Goal: Find specific fact: Find specific fact

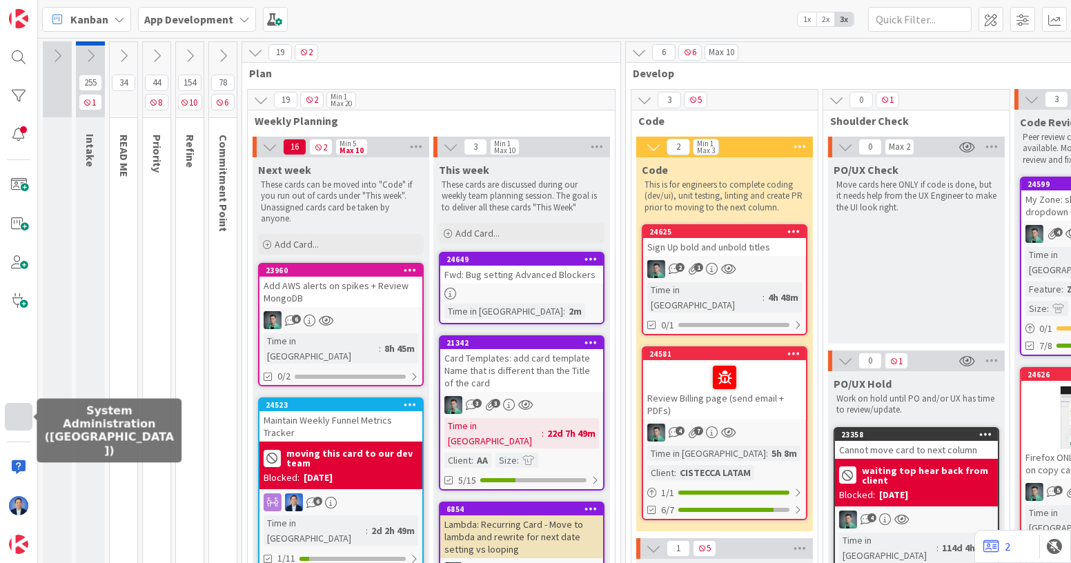
click at [20, 427] on div at bounding box center [19, 417] width 28 height 28
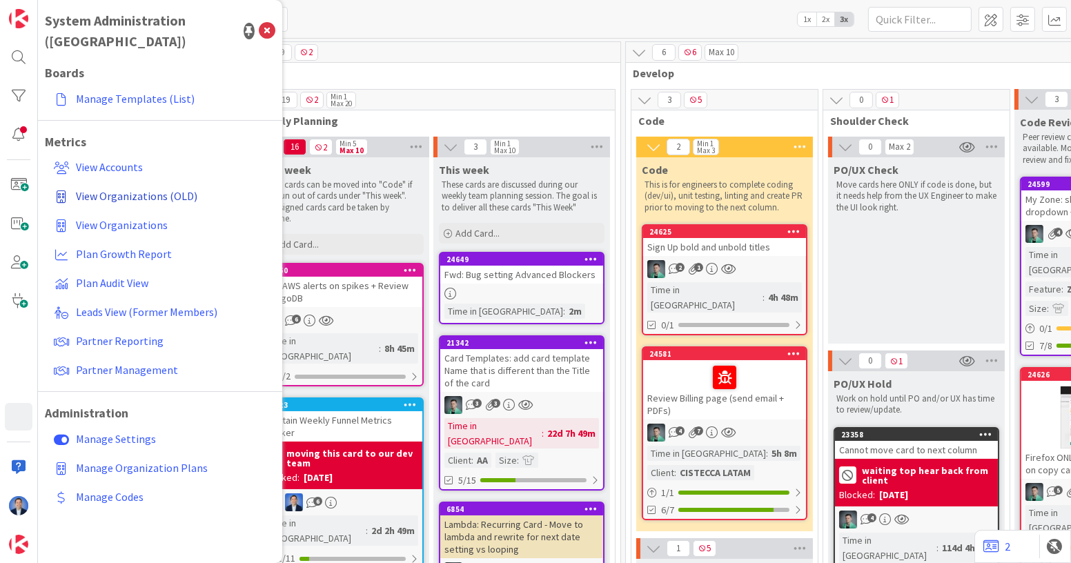
click at [160, 189] on span "View Organizations (OLD)" at bounding box center [136, 196] width 121 height 14
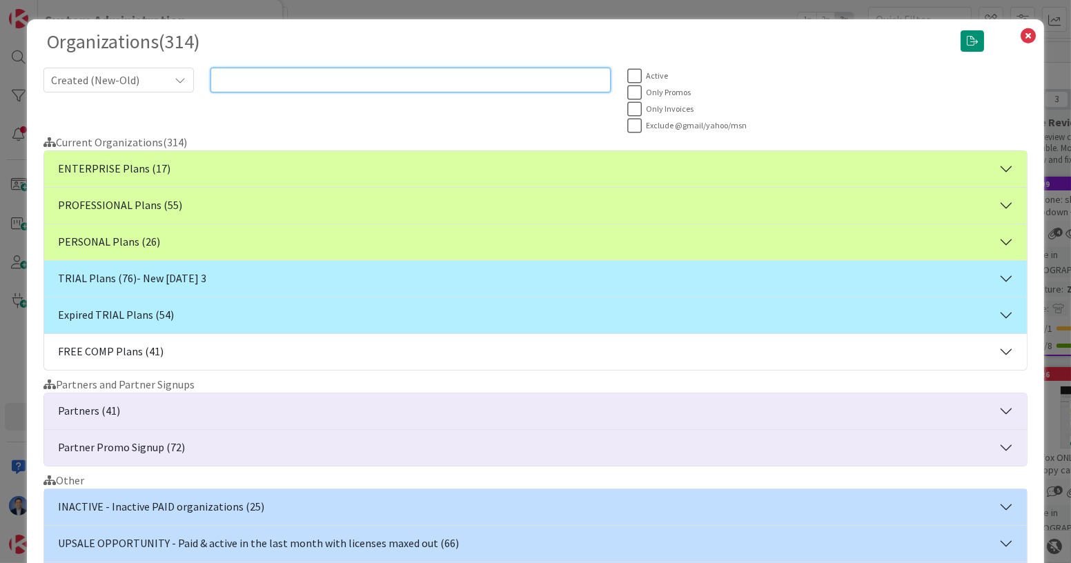
click at [373, 77] on input "text" at bounding box center [410, 80] width 400 height 25
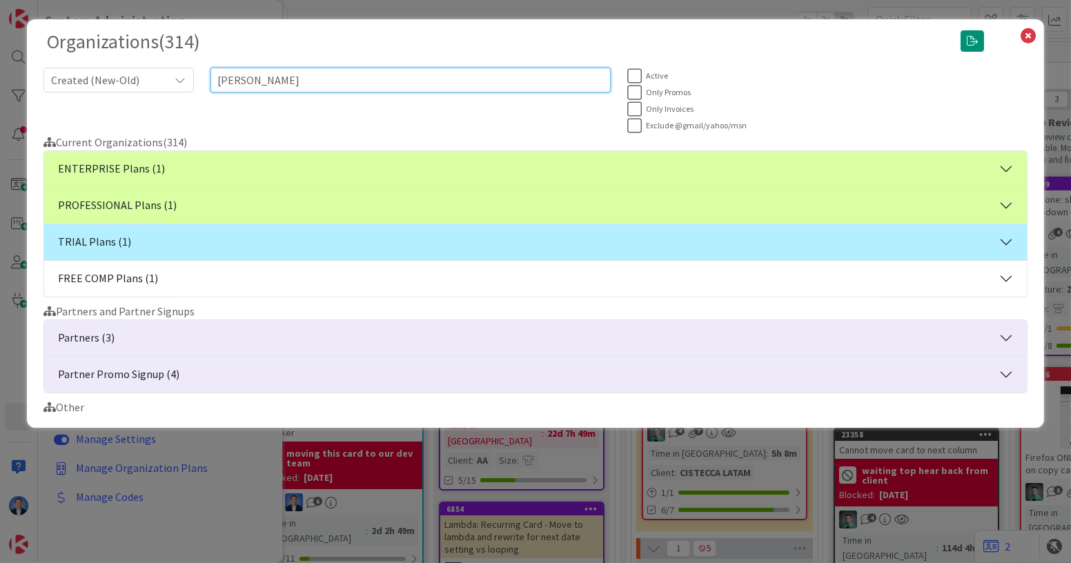
type input "[PERSON_NAME]"
click at [361, 169] on button "ENTERPRISE Plans (1)" at bounding box center [535, 169] width 982 height 36
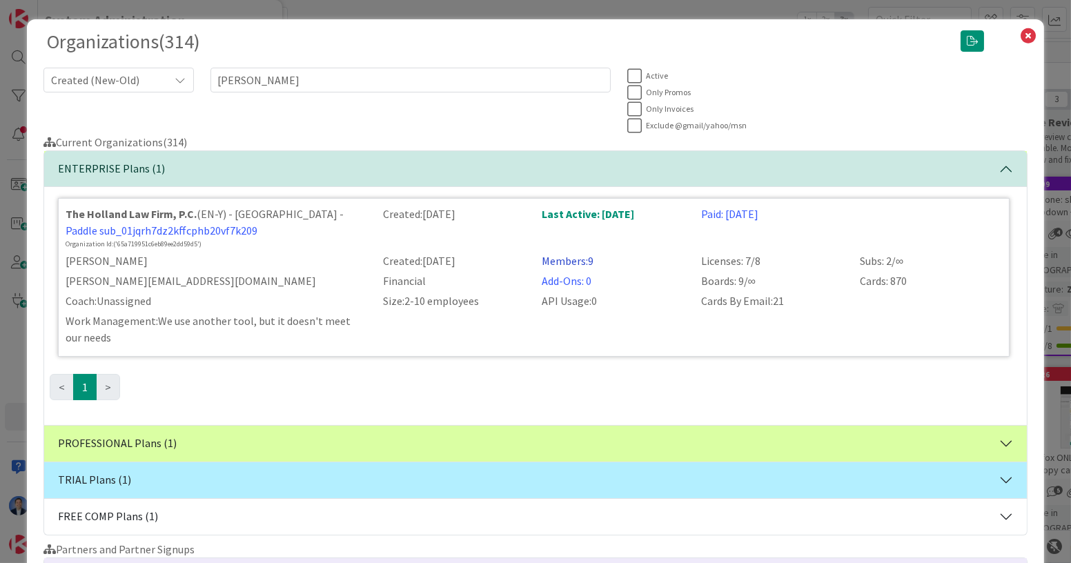
click at [557, 255] on link "Members: 9" at bounding box center [568, 261] width 52 height 14
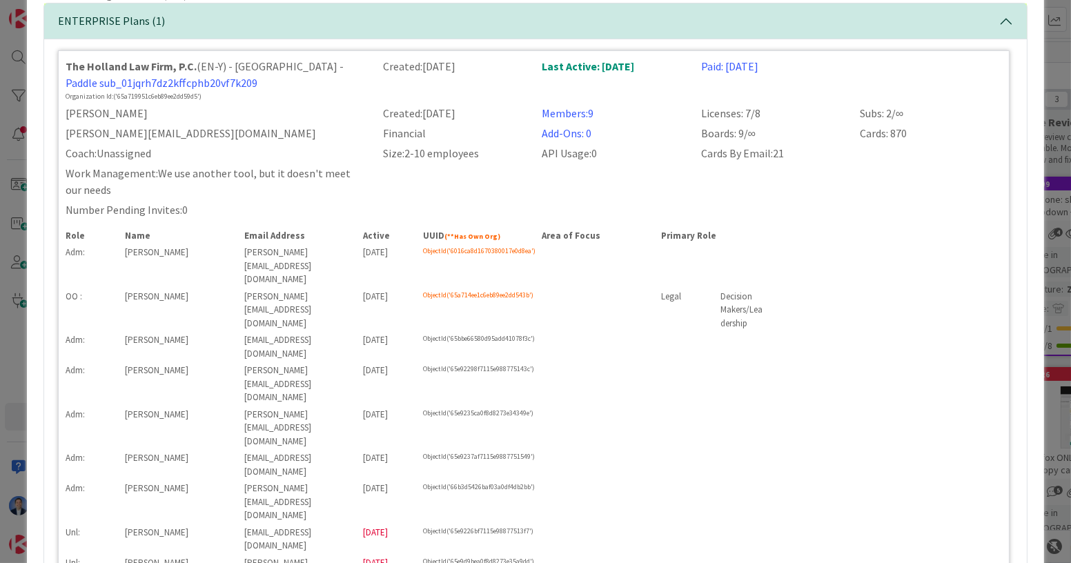
scroll to position [148, 0]
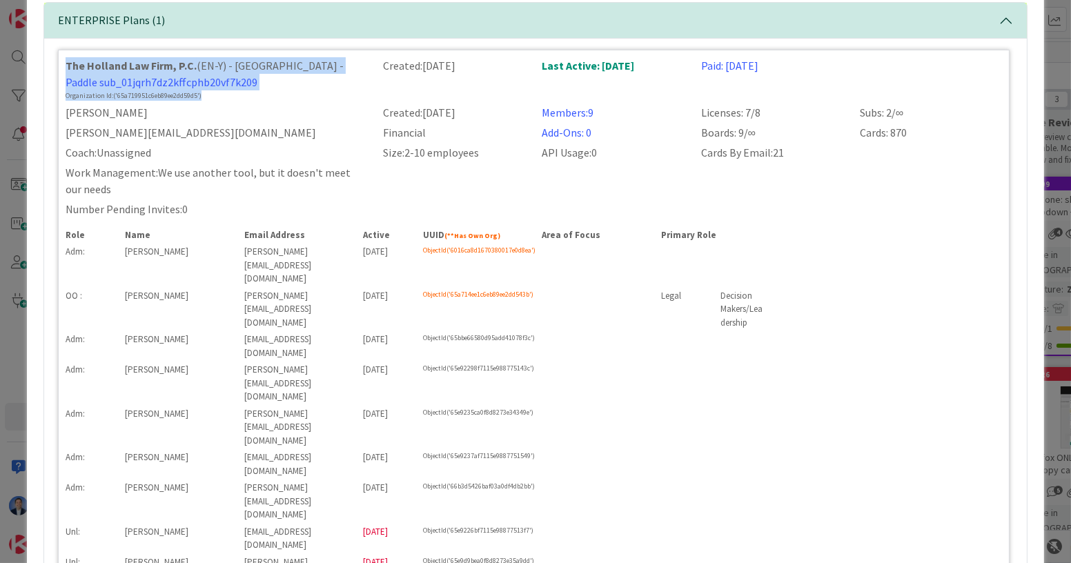
drag, startPoint x: 214, startPoint y: 94, endPoint x: 68, endPoint y: 60, distance: 149.4
click at [68, 60] on div "The Holland Law Firm, P.C. (EN-Y) - [GEOGRAPHIC_DATA] - Paddle sub_01jqrh7dz2kf…" at bounding box center [215, 78] width 317 height 43
copy div "he Holland Law Firm, P.C. (EN-Y) - [GEOGRAPHIC_DATA] - Paddle sub_01jqrh7dz2kff…"
click at [247, 91] on div "Organization Id: ('65a719951c6eb89ee2dd59d5')" at bounding box center [216, 95] width 301 height 10
drag, startPoint x: 211, startPoint y: 94, endPoint x: 62, endPoint y: 69, distance: 151.1
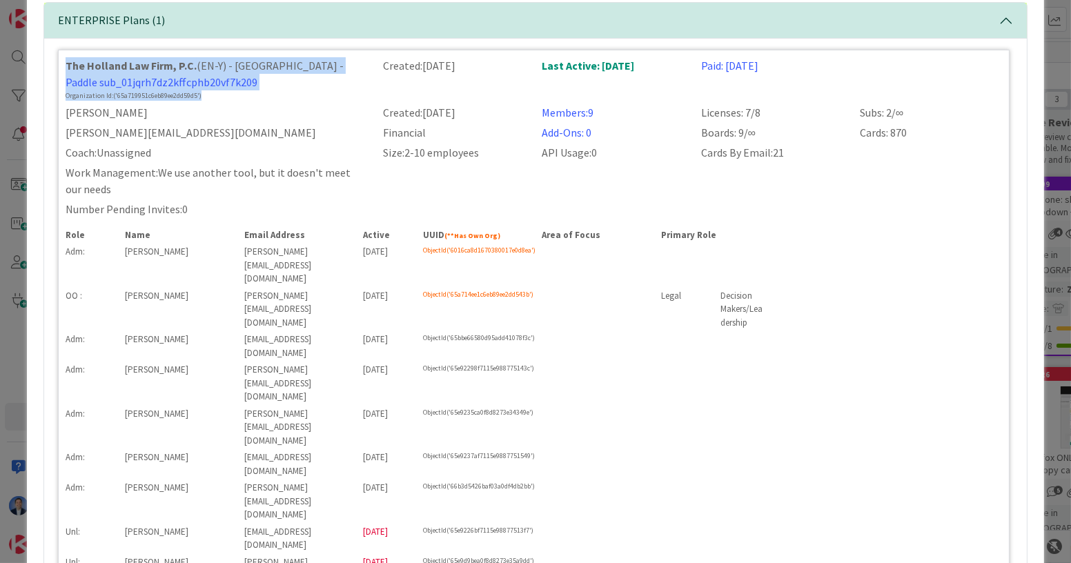
click at [62, 69] on div "The Holland Law Firm, P.C. (EN-Y) - [GEOGRAPHIC_DATA] - Paddle sub_01jqrh7dz2kf…" at bounding box center [215, 78] width 317 height 43
copy div "The Holland Law Firm, P.C. (EN-Y) - [GEOGRAPHIC_DATA] - Paddle sub_01jqrh7dz2kf…"
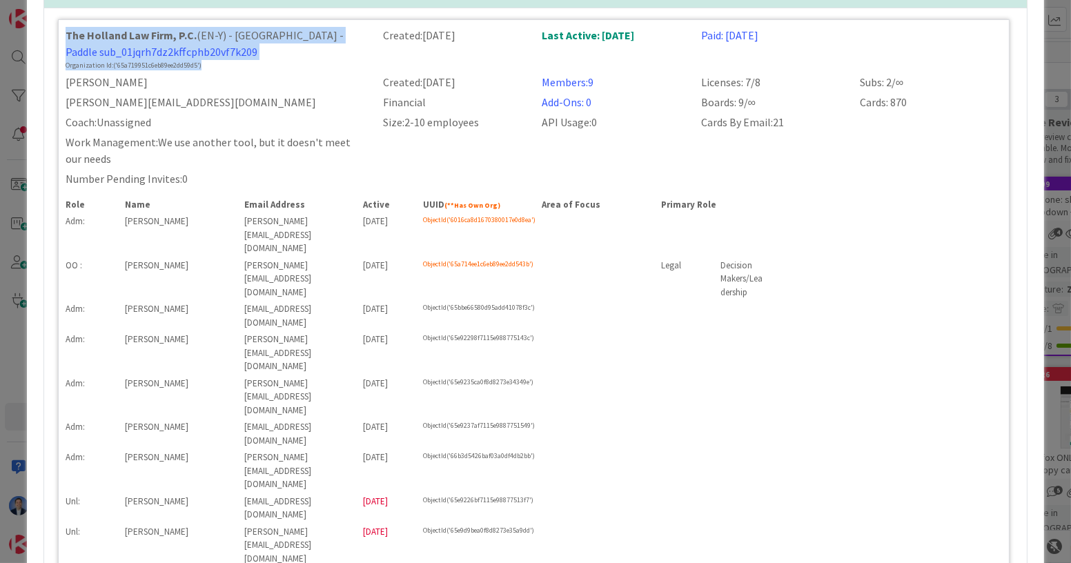
scroll to position [180, 0]
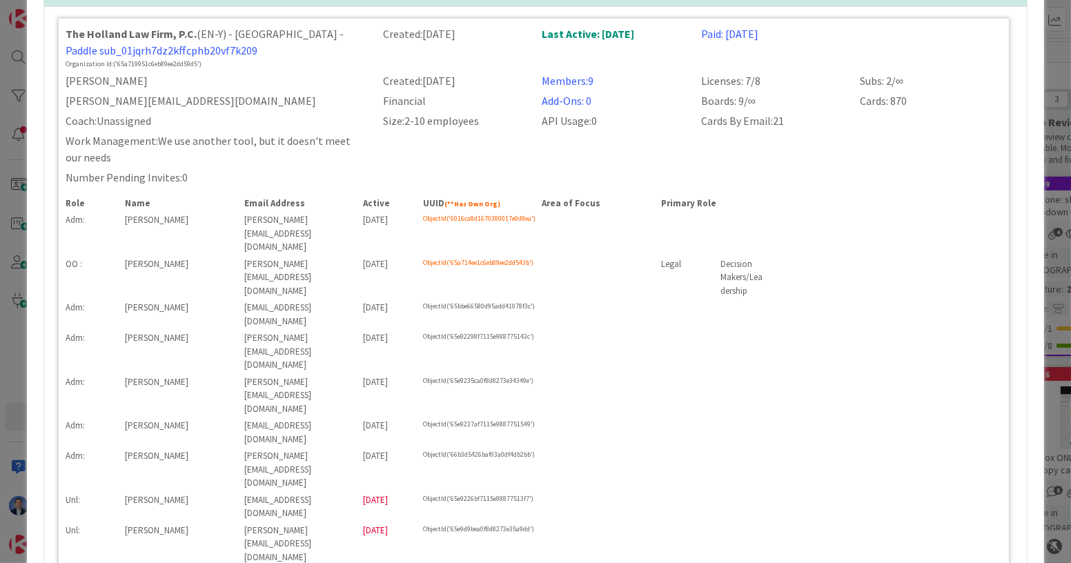
click at [292, 130] on div "The Holland Law Firm, P.C. (EN-Y) - [GEOGRAPHIC_DATA] - Paddle sub_01jqrh7dz2kf…" at bounding box center [533, 296] width 951 height 557
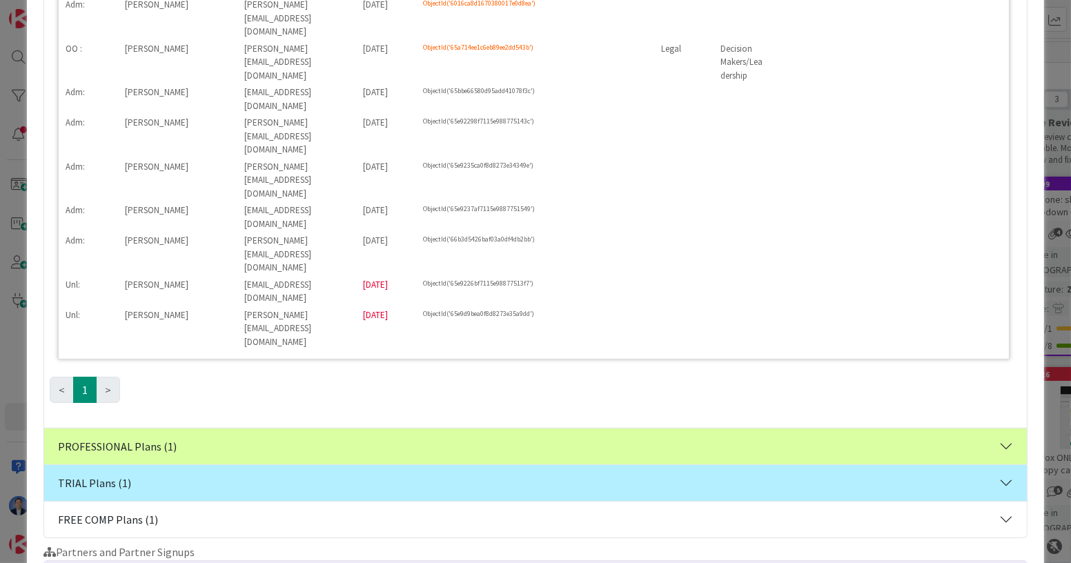
scroll to position [0, 0]
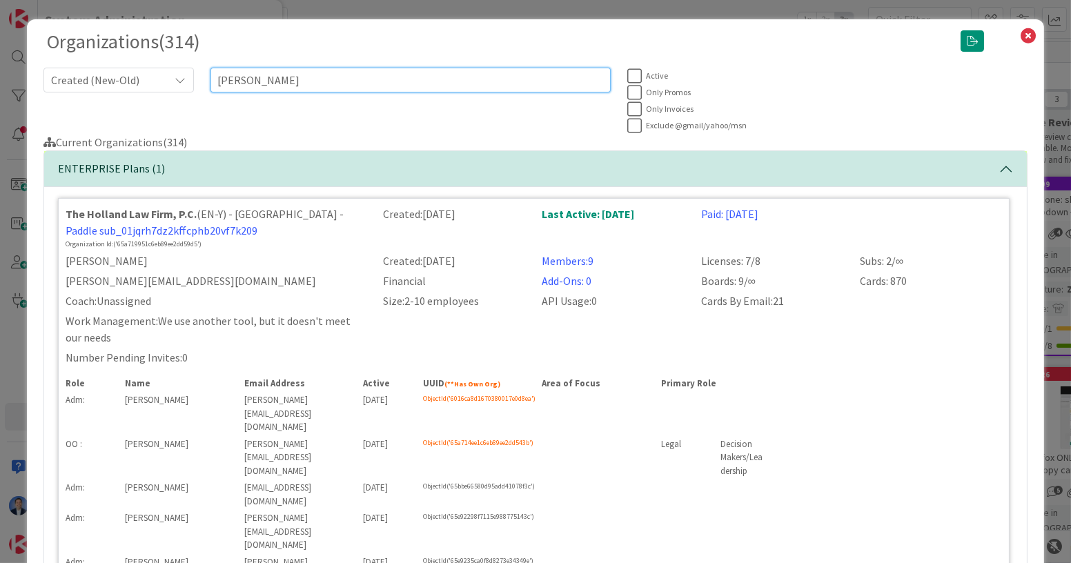
click at [249, 83] on input "[PERSON_NAME]" at bounding box center [410, 80] width 400 height 25
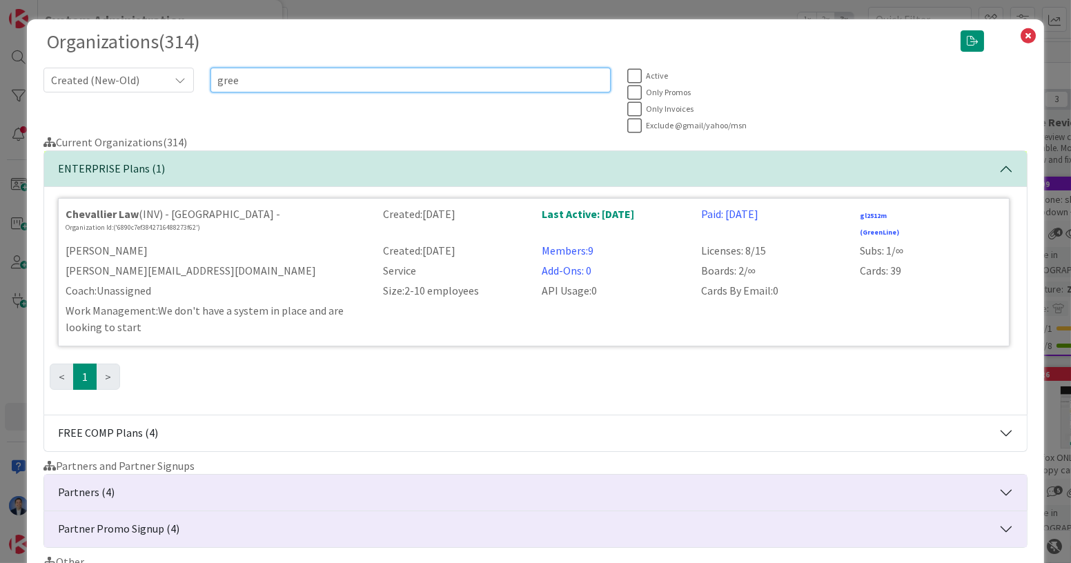
type input "gree"
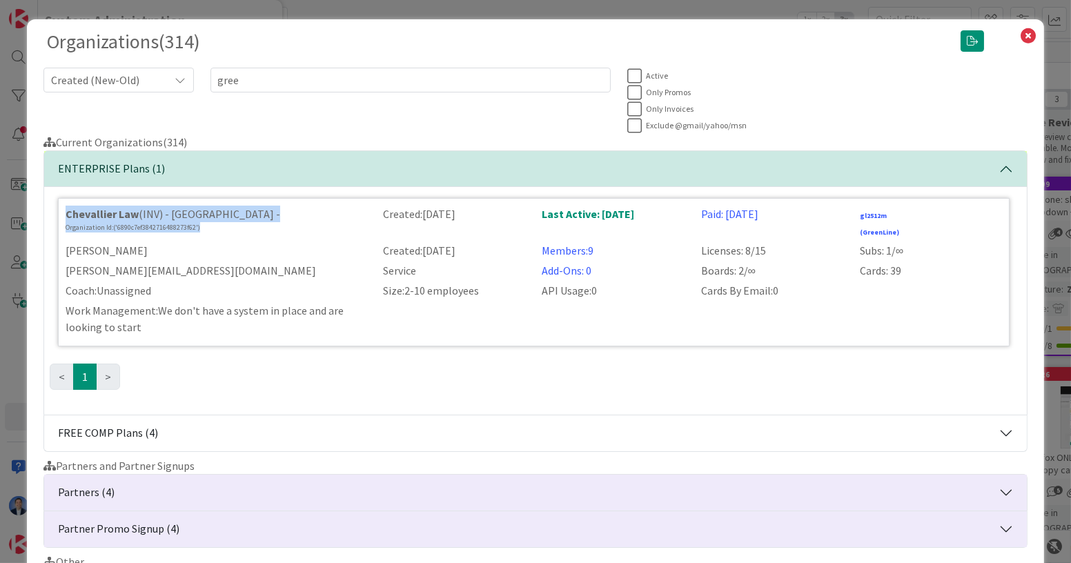
drag, startPoint x: 204, startPoint y: 227, endPoint x: 59, endPoint y: 211, distance: 145.1
click at [59, 211] on div "Chevallier Law (INV) - [GEOGRAPHIC_DATA] - Organization Id: ('6890c7ef384271648…" at bounding box center [215, 222] width 317 height 33
copy div "Chevallier Law (INV) - [GEOGRAPHIC_DATA] - Organization Id: ('6890c7ef384271648…"
